Goal: Task Accomplishment & Management: Complete application form

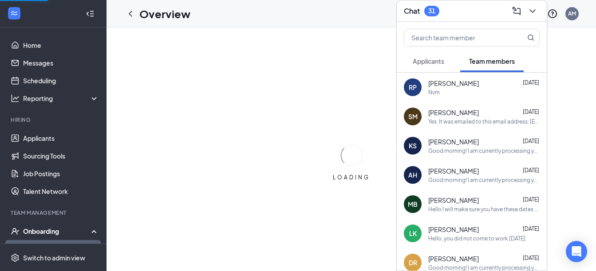
click at [464, 178] on div "Good morning! I am currently processing your onboarding for Little Caesars and …" at bounding box center [483, 180] width 111 height 8
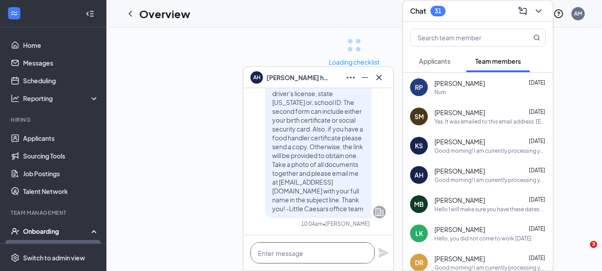
click at [282, 251] on textarea at bounding box center [313, 253] width 124 height 21
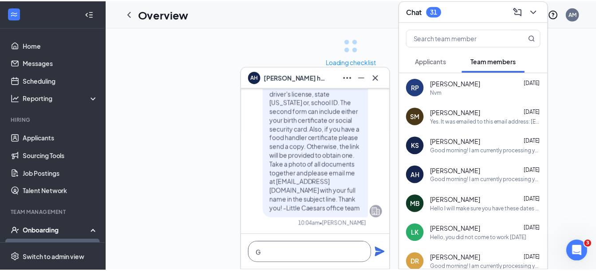
scroll to position [0, 0]
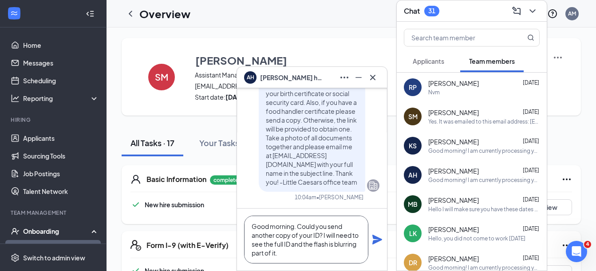
type textarea "Good morning. Could you send another copy of your ID? I will need to see the fu…"
click at [374, 240] on icon "Plane" at bounding box center [377, 240] width 11 height 11
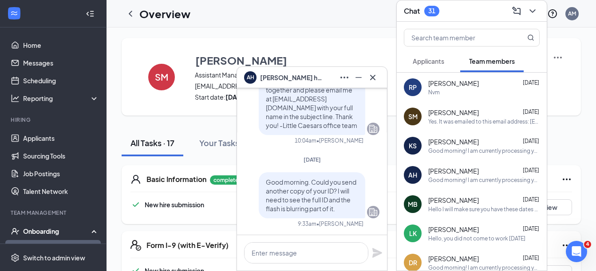
scroll to position [0, 0]
click at [463, 120] on div "Yes. It was emailed to this email address: [EMAIL_ADDRESS][DOMAIN_NAME]." at bounding box center [483, 122] width 111 height 8
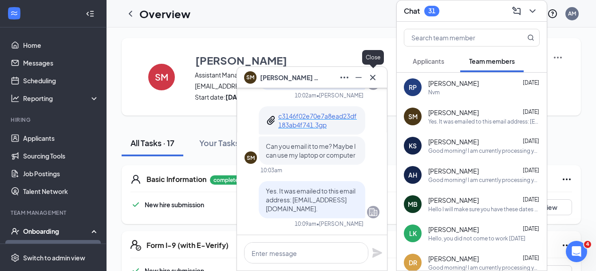
click at [378, 79] on button at bounding box center [372, 78] width 14 height 14
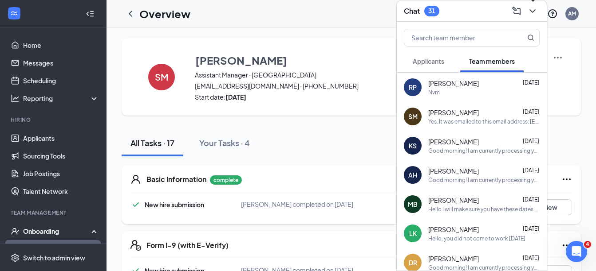
drag, startPoint x: 537, startPoint y: 12, endPoint x: 456, endPoint y: 10, distance: 80.7
click at [536, 12] on icon "ChevronDown" at bounding box center [532, 11] width 11 height 11
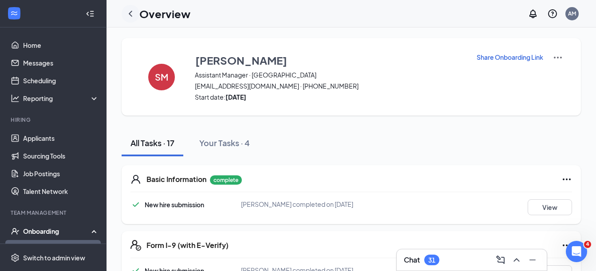
click at [130, 18] on icon "ChevronLeft" at bounding box center [130, 13] width 11 height 11
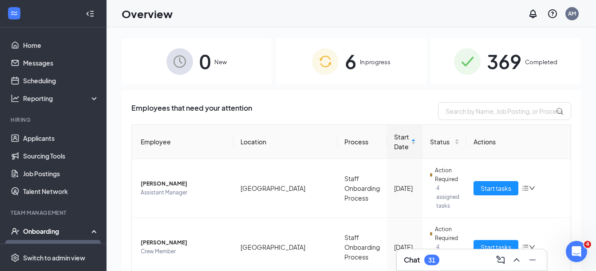
click at [367, 69] on div "6 In progress" at bounding box center [351, 61] width 150 height 47
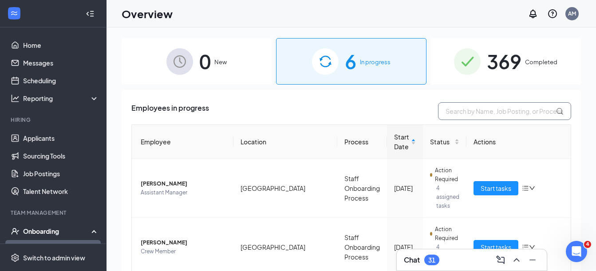
click at [459, 111] on input "text" at bounding box center [504, 111] width 133 height 18
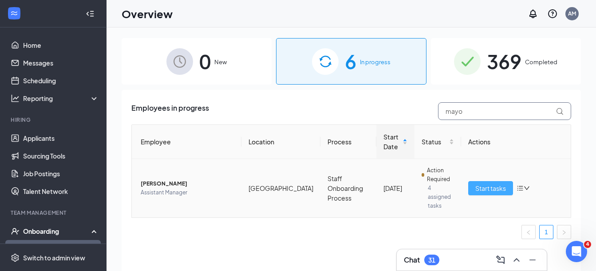
type input "mayo"
click at [480, 186] on span "Start tasks" at bounding box center [490, 189] width 31 height 10
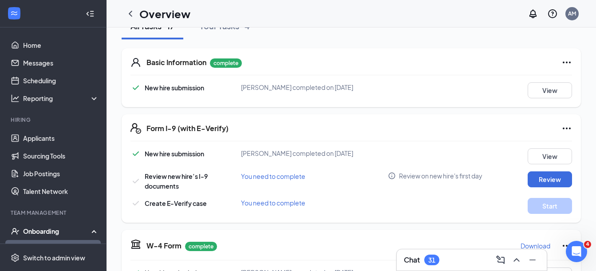
scroll to position [133, 0]
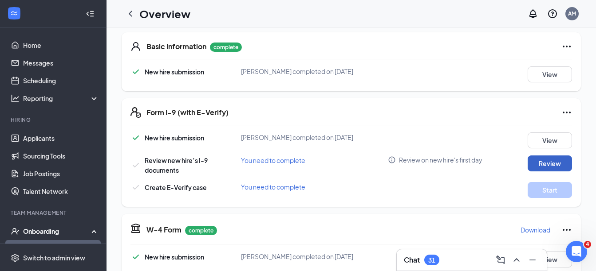
click at [536, 163] on button "Review" at bounding box center [549, 164] width 44 height 16
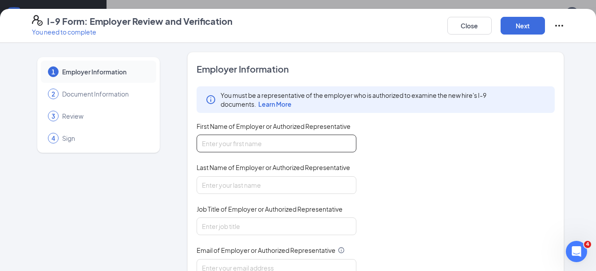
click at [237, 149] on input "First Name of Employer or Authorized Representative" at bounding box center [276, 144] width 160 height 18
type input "Amani"
type input "[PERSON_NAME]"
type input "[EMAIL_ADDRESS][DOMAIN_NAME]"
type input "3148737362"
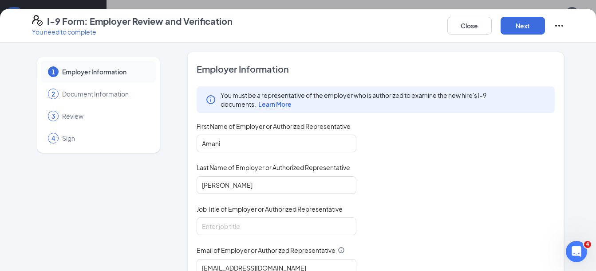
click at [380, 142] on div "You must be a representative of the employer who is authorized to examine the n…" at bounding box center [375, 202] width 358 height 232
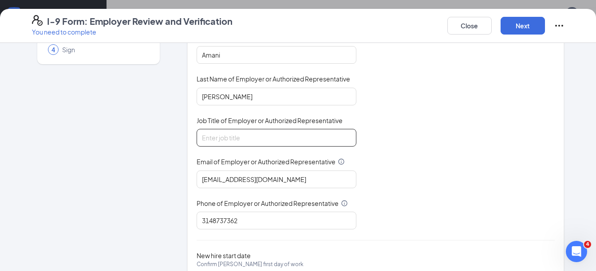
click at [266, 138] on input "Job Title of Employer or Authorized Representative" at bounding box center [276, 138] width 160 height 18
type input "HR Admin"
click at [413, 170] on div "You must be a representative of the employer who is authorized to examine the n…" at bounding box center [375, 114] width 358 height 232
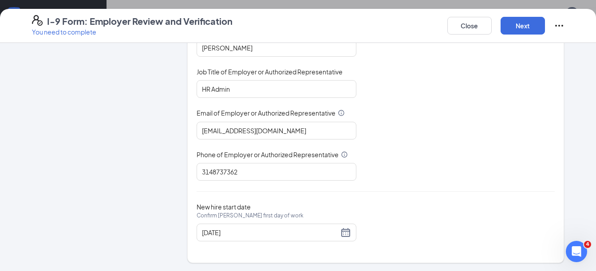
scroll to position [138, 0]
click at [341, 232] on div "[DATE]" at bounding box center [276, 232] width 149 height 11
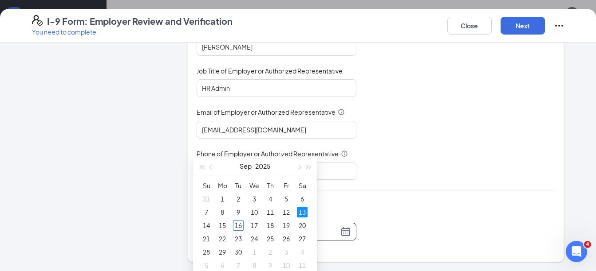
scroll to position [89, 0]
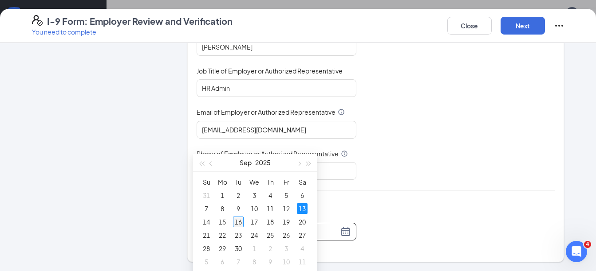
type input "[DATE]"
click at [235, 220] on div "16" at bounding box center [238, 222] width 11 height 11
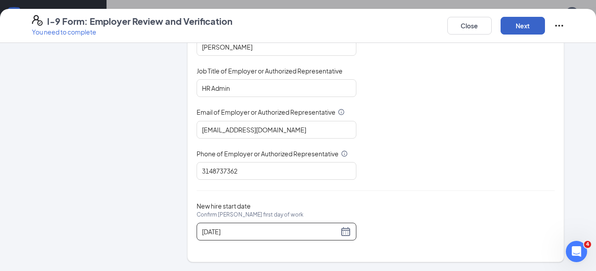
click at [519, 28] on button "Next" at bounding box center [522, 26] width 44 height 18
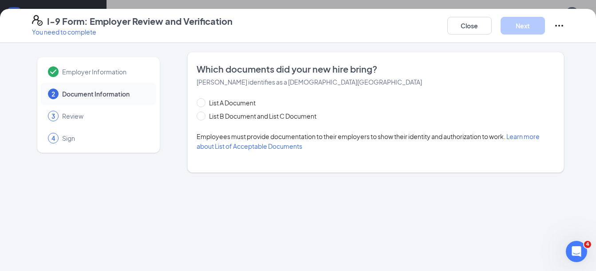
scroll to position [0, 0]
click at [203, 115] on span at bounding box center [200, 116] width 9 height 9
click at [203, 115] on input "List B Document and List C Document" at bounding box center [199, 115] width 6 height 6
radio input "true"
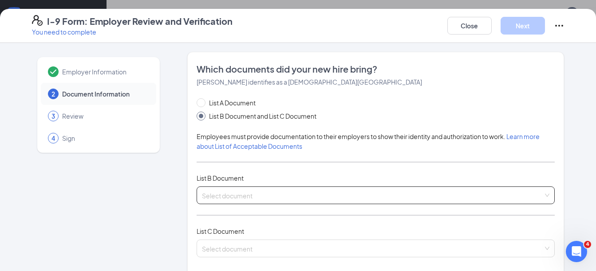
scroll to position [44, 0]
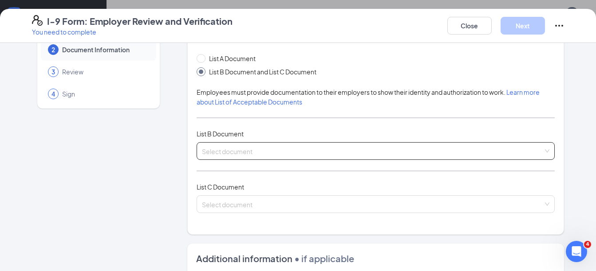
click at [241, 150] on input "search" at bounding box center [372, 149] width 341 height 13
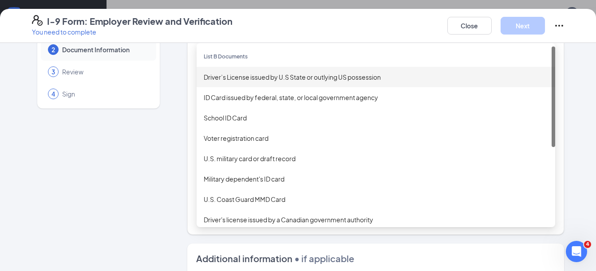
click at [234, 82] on div "Driver’s License issued by U.S State or outlying US possession" at bounding box center [375, 77] width 358 height 20
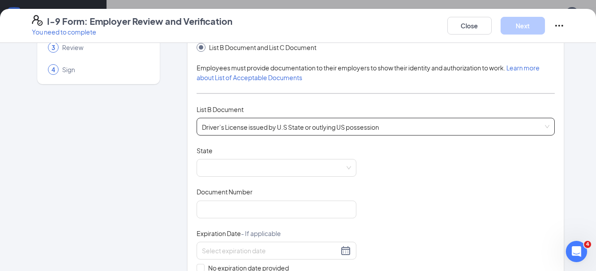
scroll to position [89, 0]
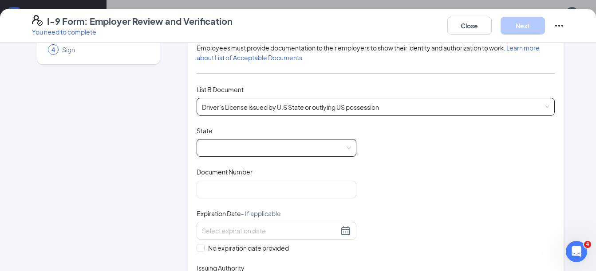
click at [224, 151] on span at bounding box center [276, 148] width 149 height 17
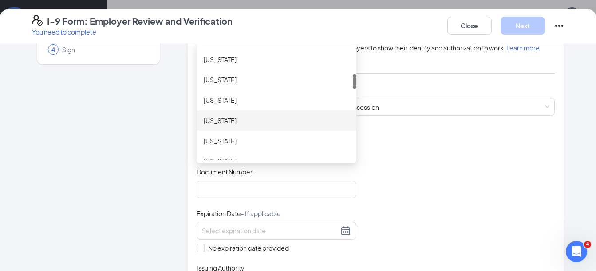
scroll to position [266, 0]
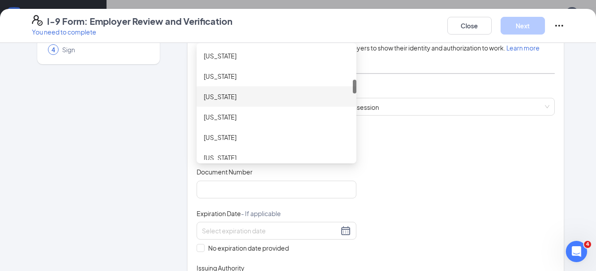
click at [231, 101] on div "[US_STATE]" at bounding box center [276, 97] width 145 height 10
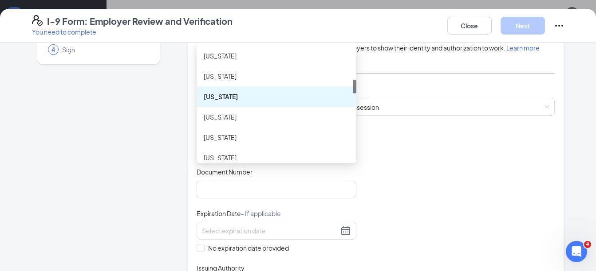
click at [430, 198] on div "Document Title Driver’s License issued by U.S State or outlying US possession S…" at bounding box center [375, 210] width 358 height 168
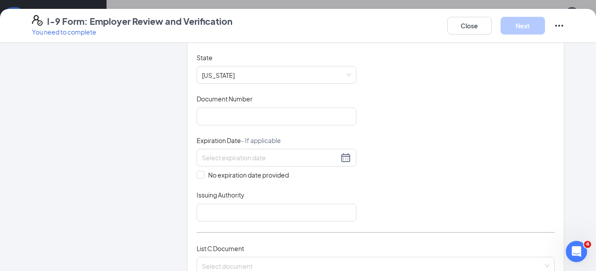
scroll to position [177, 0]
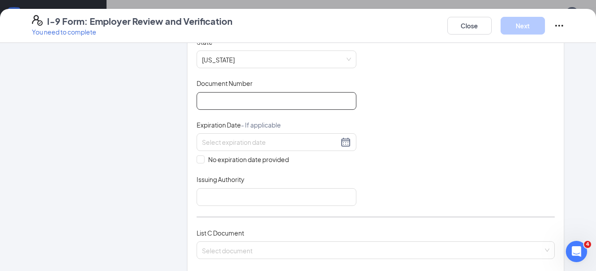
click at [275, 106] on input "Document Number" at bounding box center [276, 101] width 160 height 18
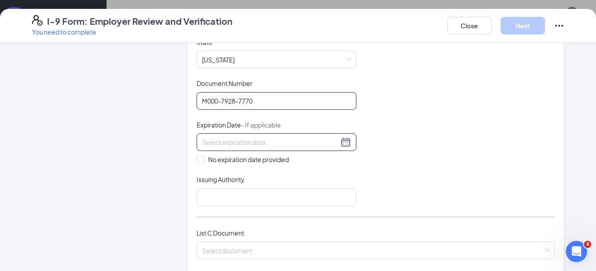
type input "M000-7928-7770"
click at [274, 141] on input at bounding box center [270, 142] width 137 height 10
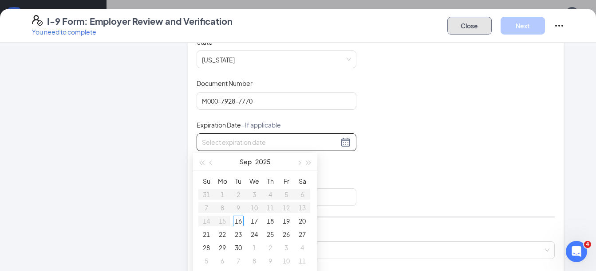
click at [473, 30] on button "Close" at bounding box center [469, 26] width 44 height 18
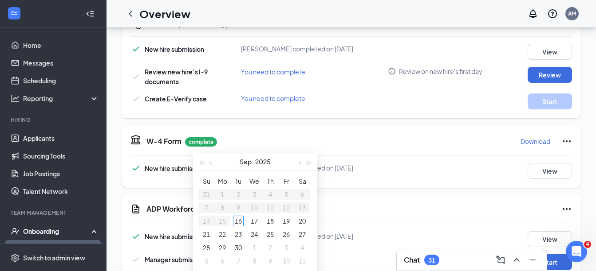
click at [514, 260] on div "I-9 Form: Employer Review and Verification You need to complete Close Next Empl…" at bounding box center [298, 135] width 596 height 271
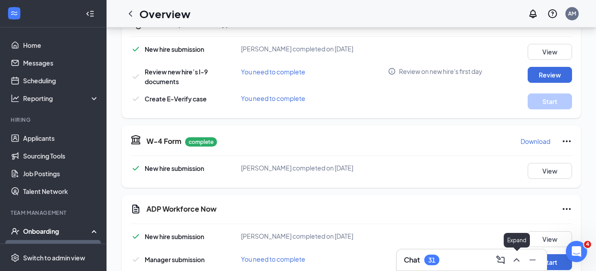
click at [512, 263] on icon "ChevronUp" at bounding box center [516, 260] width 11 height 11
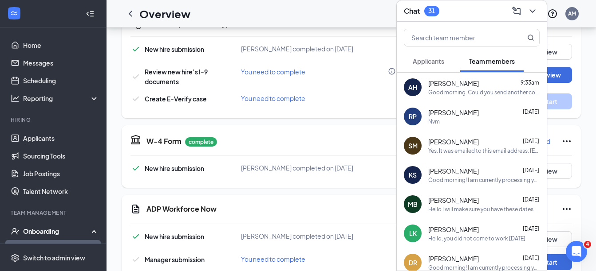
click at [452, 136] on div "SM [PERSON_NAME] [DATE] Yes. It was emailed to this email address: [EMAIL_ADDRE…" at bounding box center [471, 145] width 150 height 29
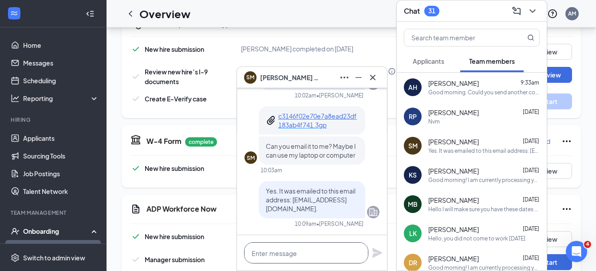
click at [340, 259] on textarea at bounding box center [306, 253] width 124 height 21
type textarea "H"
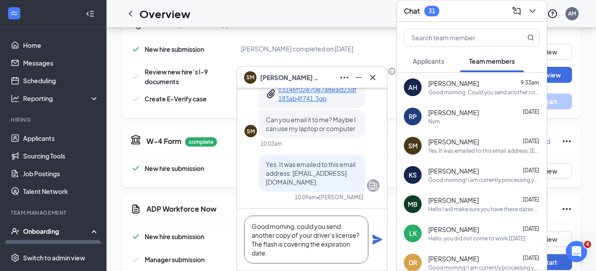
type textarea "Good morning, could you send another copy of your driver's license? The flash i…"
click at [383, 243] on div "Good morning, could you send another copy of your driver's license? The flash i…" at bounding box center [312, 240] width 150 height 62
click at [378, 240] on icon "Plane" at bounding box center [377, 240] width 11 height 11
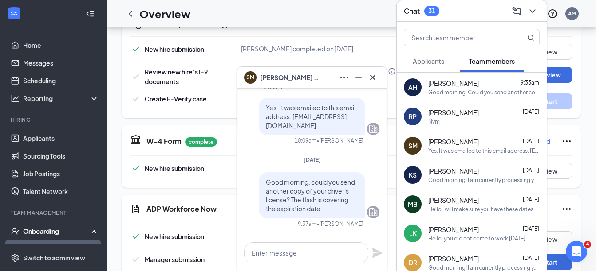
scroll to position [0, 0]
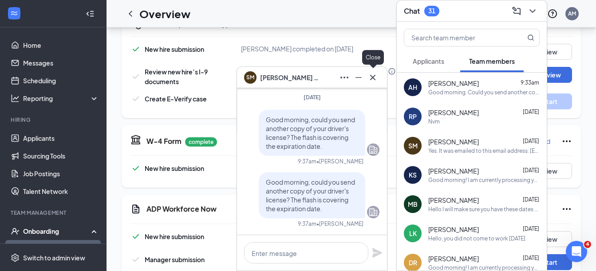
click at [376, 82] on icon "Cross" at bounding box center [372, 77] width 11 height 11
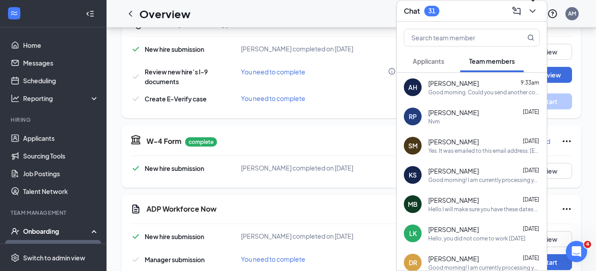
click at [532, 12] on icon "ChevronDown" at bounding box center [532, 11] width 6 height 4
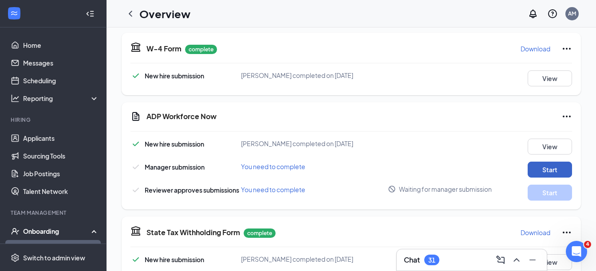
click at [530, 170] on button "Start" at bounding box center [549, 170] width 44 height 16
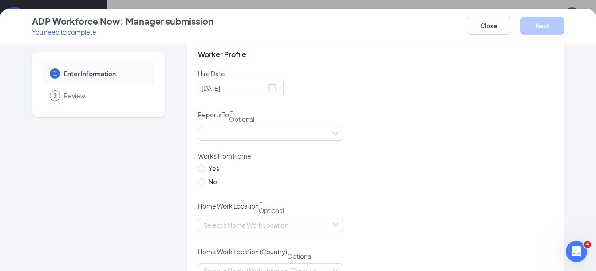
scroll to position [222, 0]
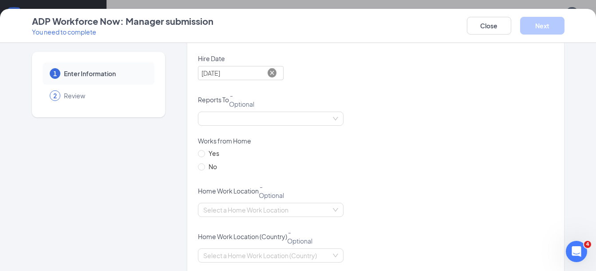
click at [267, 75] on icon at bounding box center [271, 73] width 9 height 9
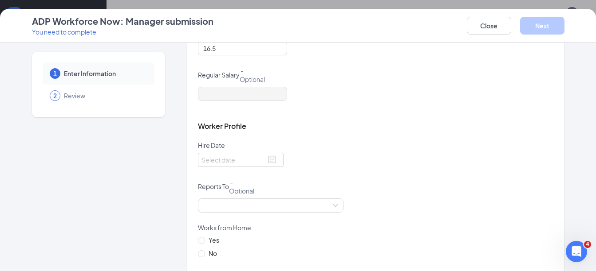
scroll to position [133, 0]
click at [267, 161] on span at bounding box center [271, 161] width 9 height 9
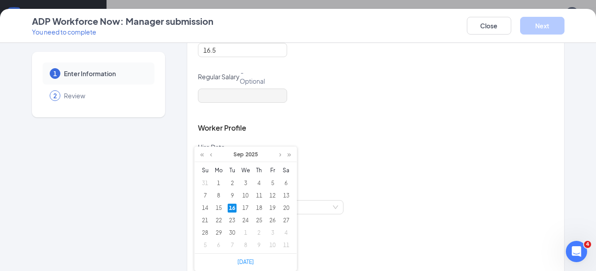
click at [233, 212] on div "16" at bounding box center [231, 208] width 9 height 9
type input "[DATE]"
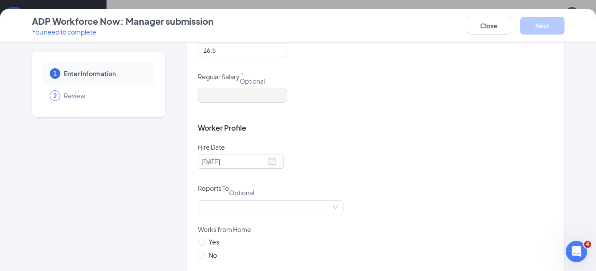
click at [336, 155] on div "[DATE]" at bounding box center [376, 167] width 356 height 25
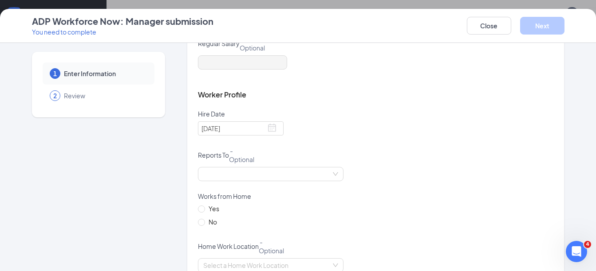
scroll to position [222, 0]
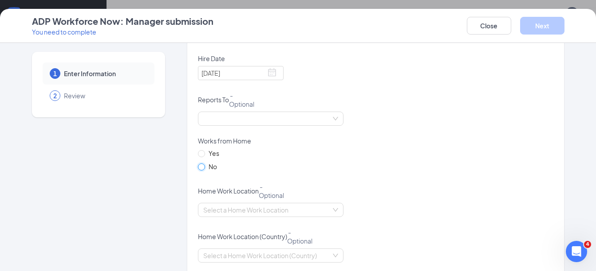
click at [198, 169] on input "No" at bounding box center [201, 167] width 6 height 6
radio input "true"
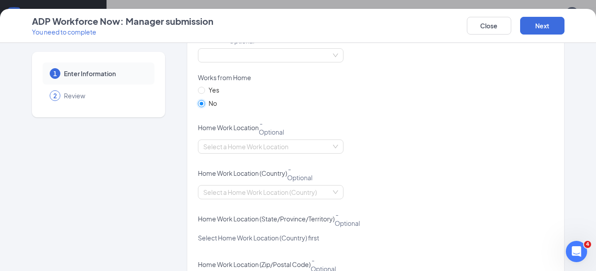
scroll to position [310, 0]
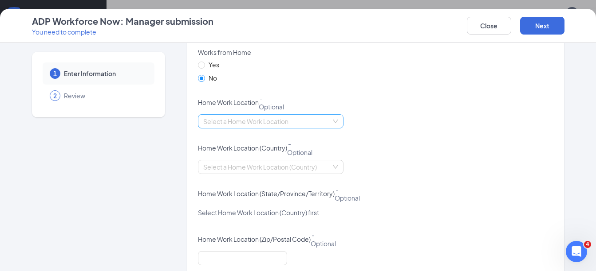
click at [255, 121] on input "search" at bounding box center [267, 121] width 129 height 13
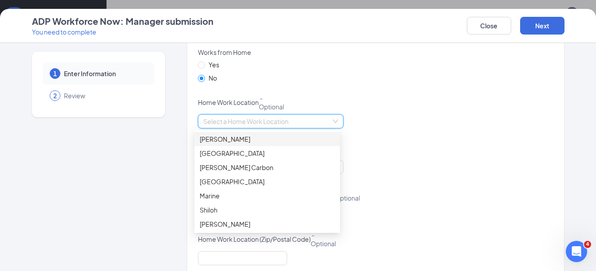
click at [426, 125] on div "Select a Home Work Location" at bounding box center [376, 126] width 356 height 25
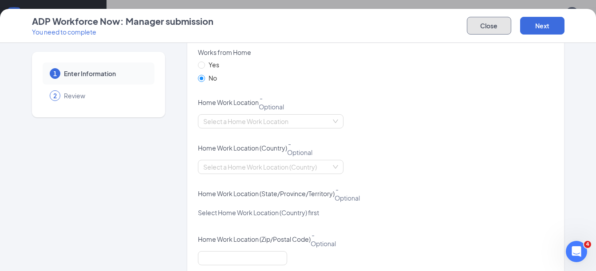
click at [488, 20] on button "Close" at bounding box center [488, 26] width 44 height 18
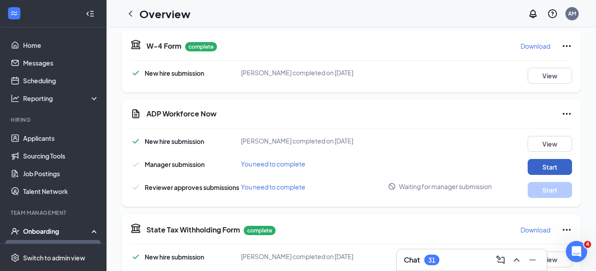
click at [537, 173] on button "Start" at bounding box center [549, 167] width 44 height 16
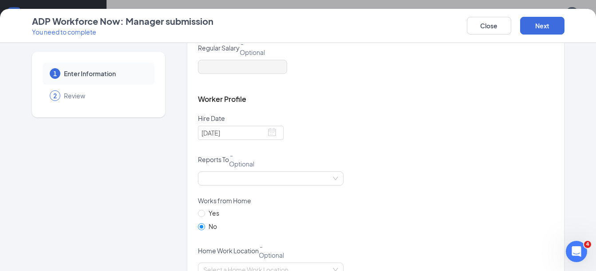
scroll to position [177, 0]
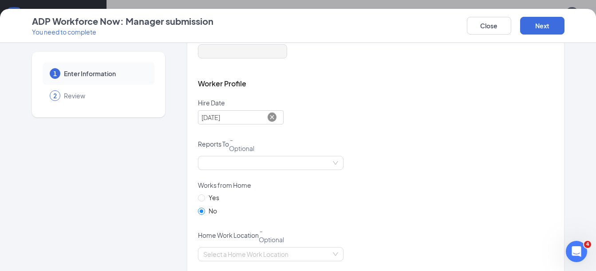
click at [267, 118] on icon at bounding box center [271, 117] width 9 height 9
click at [267, 118] on span at bounding box center [271, 117] width 9 height 9
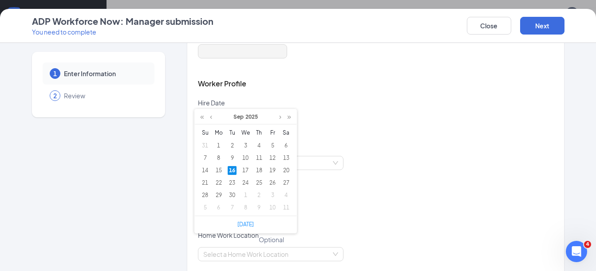
click at [233, 173] on div "16" at bounding box center [231, 170] width 9 height 9
type input "[DATE]"
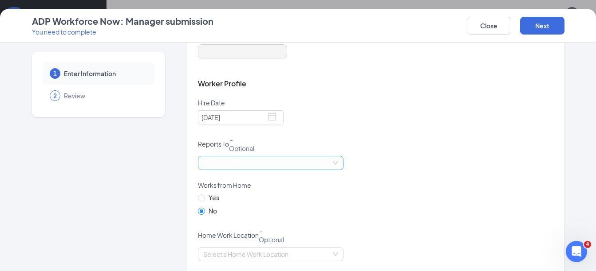
click at [278, 164] on span at bounding box center [270, 163] width 135 height 13
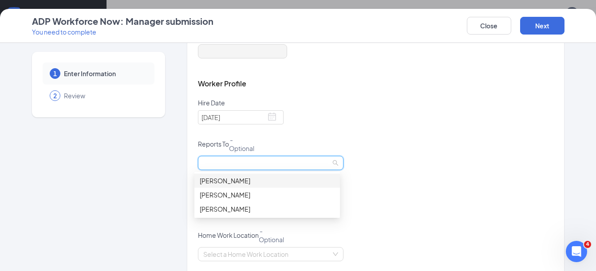
click at [502, 128] on div "[DATE]" at bounding box center [376, 122] width 356 height 25
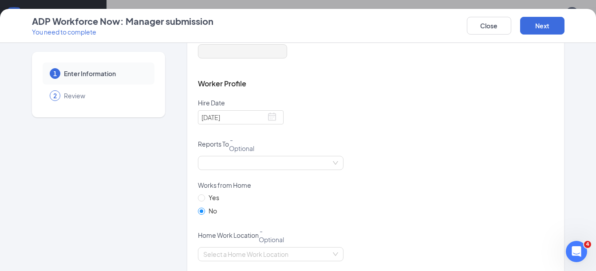
scroll to position [266, 0]
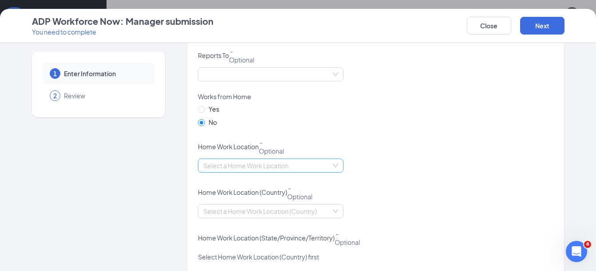
click at [219, 167] on input "search" at bounding box center [267, 165] width 129 height 13
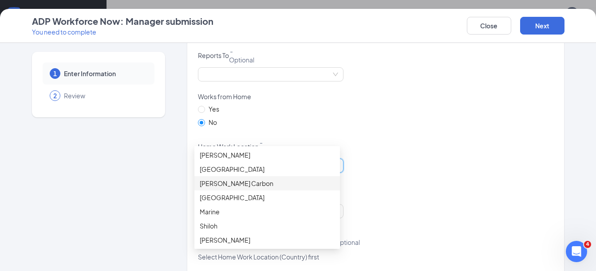
scroll to position [51, 0]
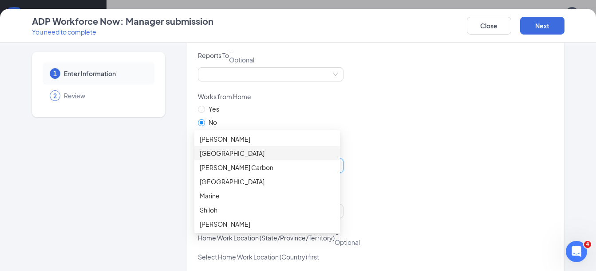
click at [229, 157] on div "[GEOGRAPHIC_DATA]" at bounding box center [267, 154] width 135 height 10
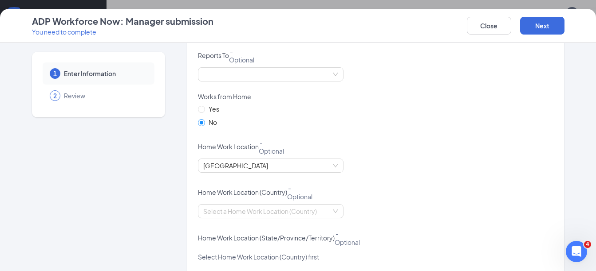
click at [439, 170] on div "[GEOGRAPHIC_DATA]" at bounding box center [376, 171] width 356 height 25
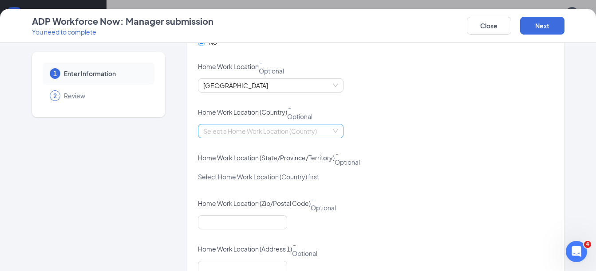
scroll to position [355, 0]
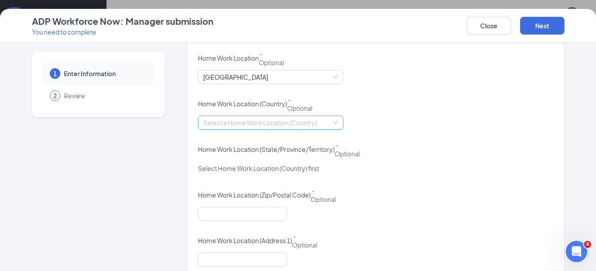
click at [239, 121] on input "search" at bounding box center [267, 122] width 129 height 13
click at [217, 136] on div "[GEOGRAPHIC_DATA]" at bounding box center [267, 141] width 135 height 10
click at [228, 173] on input "search" at bounding box center [267, 168] width 129 height 13
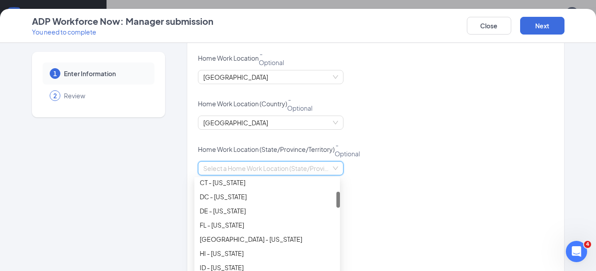
scroll to position [177, 0]
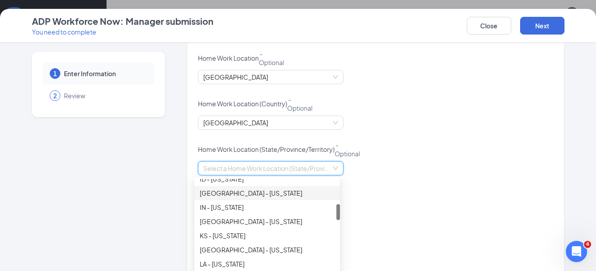
click at [220, 196] on div "[GEOGRAPHIC_DATA] - [US_STATE]" at bounding box center [267, 193] width 135 height 10
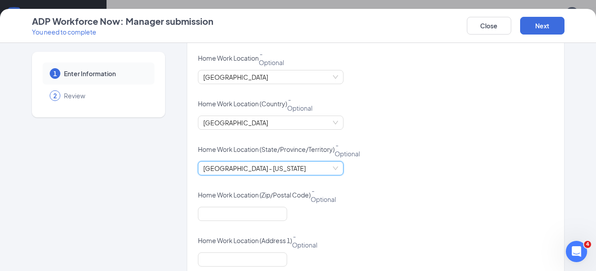
click at [446, 189] on div "Home Work Location (Zip/Postal Code) - Optional" at bounding box center [376, 196] width 356 height 21
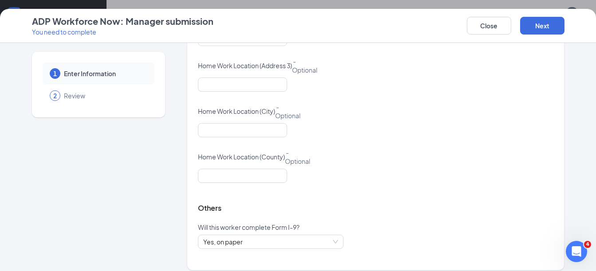
scroll to position [629, 0]
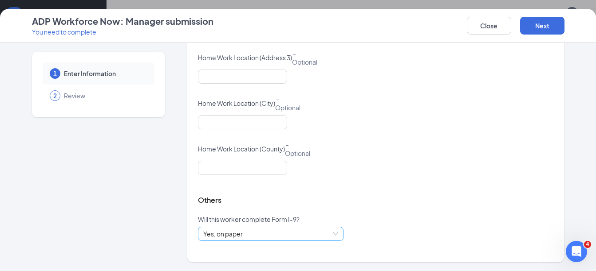
click at [282, 230] on span "Yes, on paper" at bounding box center [270, 233] width 135 height 13
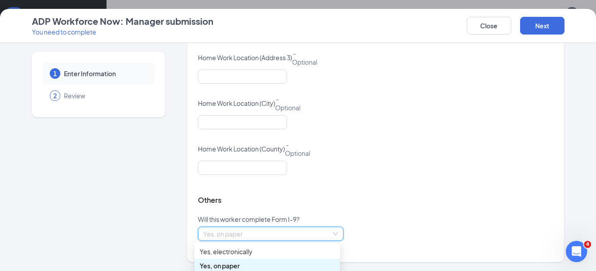
click at [282, 220] on body "Home Messages Scheduling Reporting Hiring Applicants Sourcing Tools Job Posting…" at bounding box center [298, 84] width 596 height 271
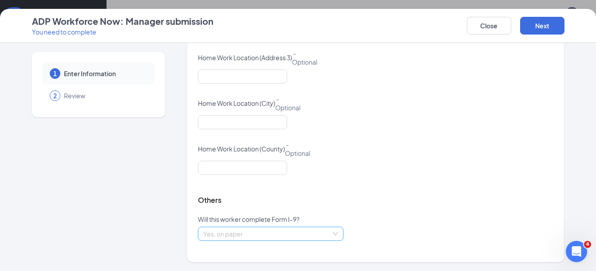
click at [285, 235] on span "Yes, on paper" at bounding box center [270, 233] width 135 height 13
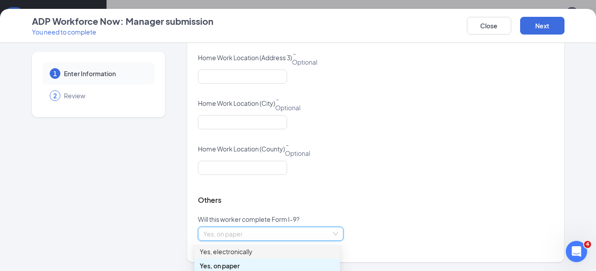
click at [285, 247] on div "Yes, electronically" at bounding box center [267, 252] width 135 height 10
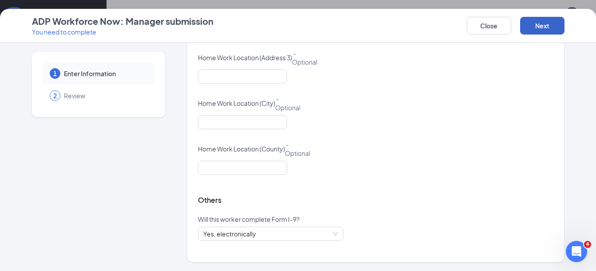
click at [549, 24] on button "Next" at bounding box center [542, 26] width 44 height 18
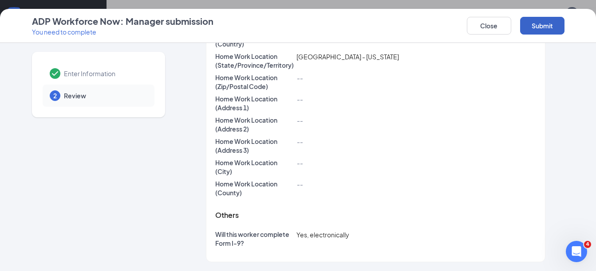
scroll to position [202, 0]
click at [549, 24] on button "Submit" at bounding box center [542, 26] width 44 height 18
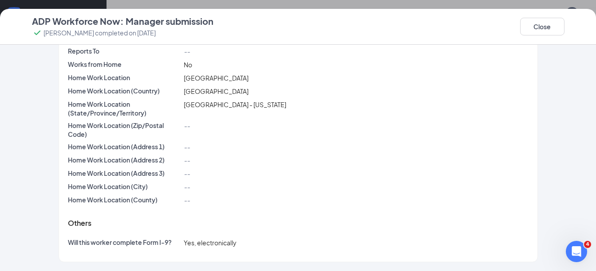
scroll to position [148, 0]
click at [549, 32] on button "Close" at bounding box center [542, 27] width 44 height 18
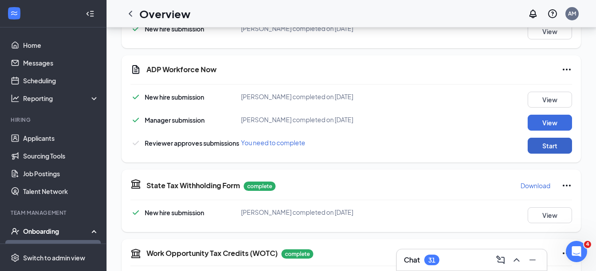
click at [540, 143] on button "Start" at bounding box center [549, 146] width 44 height 16
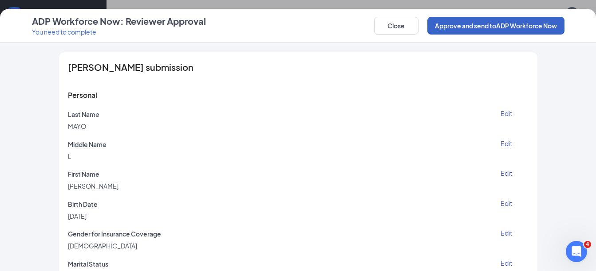
click at [453, 28] on button "Approve and send to ADP Workforce Now" at bounding box center [495, 26] width 137 height 18
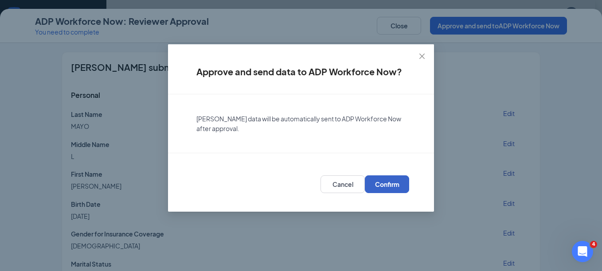
click at [376, 181] on span "Confirm" at bounding box center [387, 184] width 24 height 9
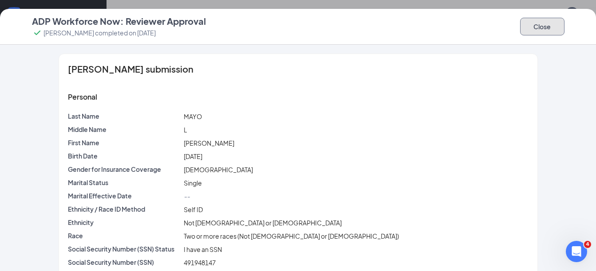
click at [528, 28] on button "Close" at bounding box center [542, 27] width 44 height 18
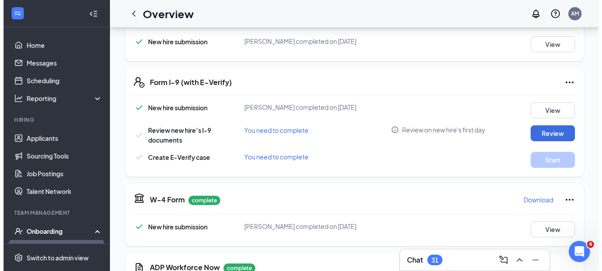
scroll to position [0, 0]
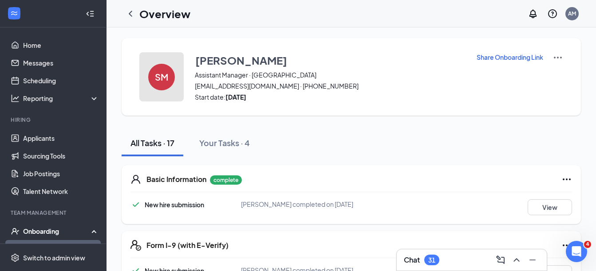
click at [165, 80] on h4 "SM" at bounding box center [161, 77] width 13 height 6
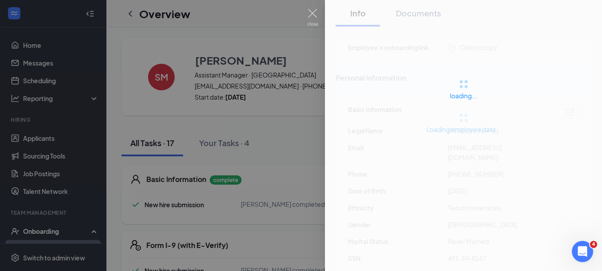
scroll to position [133, 0]
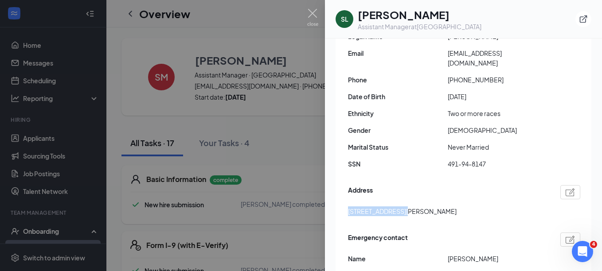
drag, startPoint x: 365, startPoint y: 206, endPoint x: 398, endPoint y: 209, distance: 33.4
click at [398, 209] on div "Basic information Legal Name [PERSON_NAME] Email [EMAIL_ADDRESS][DOMAIN_NAME] P…" at bounding box center [464, 170] width 256 height 343
copy span "[STREET_ADDRESS]"
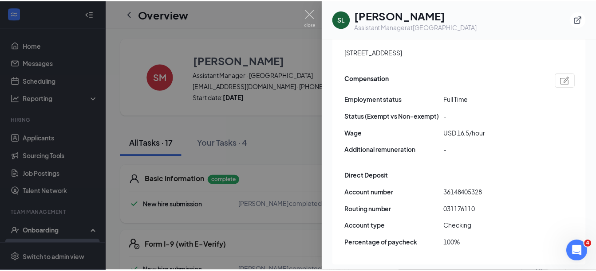
scroll to position [621, 0]
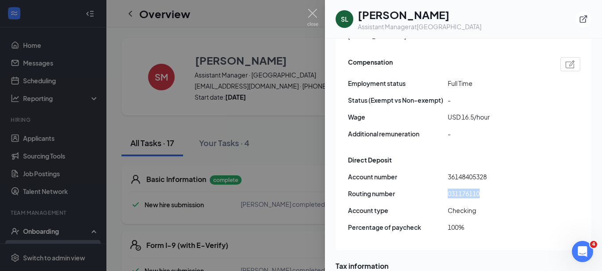
drag, startPoint x: 489, startPoint y: 176, endPoint x: 446, endPoint y: 177, distance: 43.5
click at [446, 189] on div "Routing number [US_BANK_ROUTING_MICR]" at bounding box center [464, 194] width 232 height 10
copy div "031176110"
drag, startPoint x: 479, startPoint y: 162, endPoint x: 446, endPoint y: 163, distance: 33.3
click at [446, 172] on div "Account number [FINANCIAL_ID] Routing number [US_BANK_ROUTING_MICR] Account typ…" at bounding box center [464, 205] width 232 height 67
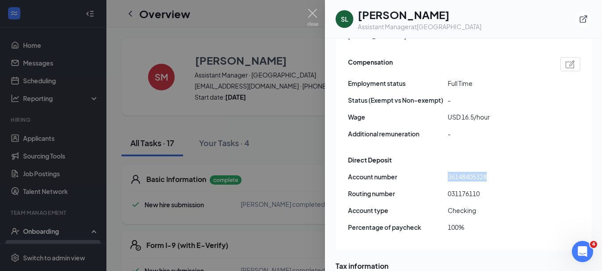
copy div "36148405328"
click at [307, 15] on img at bounding box center [312, 17] width 11 height 17
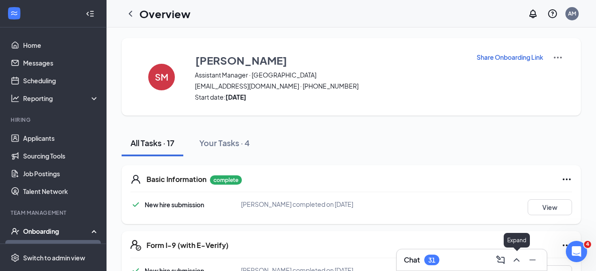
click at [517, 263] on icon "ChevronUp" at bounding box center [516, 260] width 11 height 11
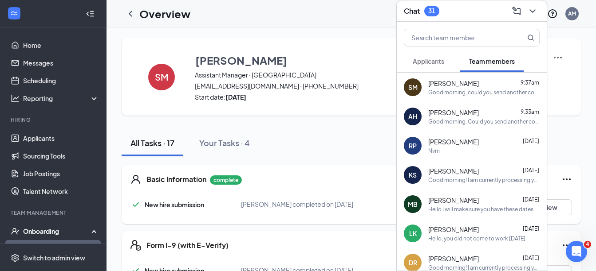
click at [477, 90] on div "Good morning, could you send another copy of your driver's license? The flash i…" at bounding box center [483, 93] width 111 height 8
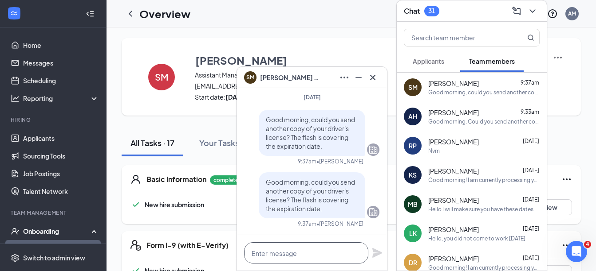
click at [309, 255] on textarea at bounding box center [306, 253] width 124 height 21
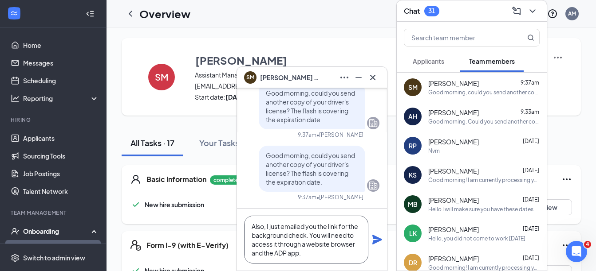
type textarea "Also, I just emailed you the link for the background check. You will need to ac…"
click at [371, 238] on div "Also, I just emailed you the link for the background check. You will need to ac…" at bounding box center [312, 240] width 150 height 62
click at [379, 241] on icon "Plane" at bounding box center [377, 240] width 10 height 10
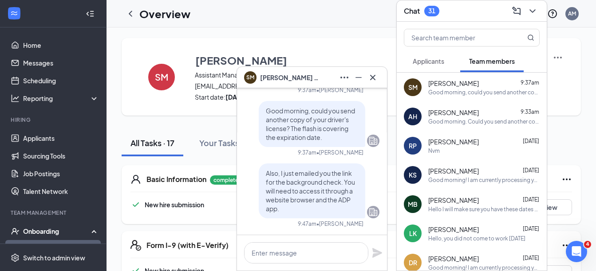
scroll to position [0, 0]
click at [381, 78] on div "SM [PERSON_NAME]" at bounding box center [312, 77] width 150 height 21
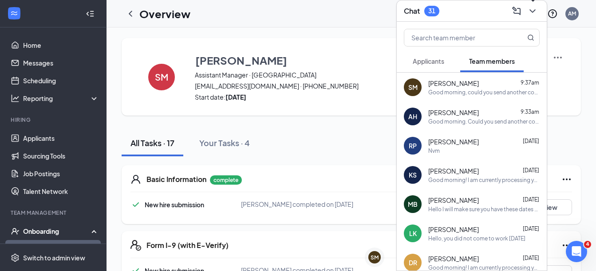
click at [532, 14] on icon "ChevronDown" at bounding box center [532, 11] width 11 height 11
